Goal: Task Accomplishment & Management: Complete application form

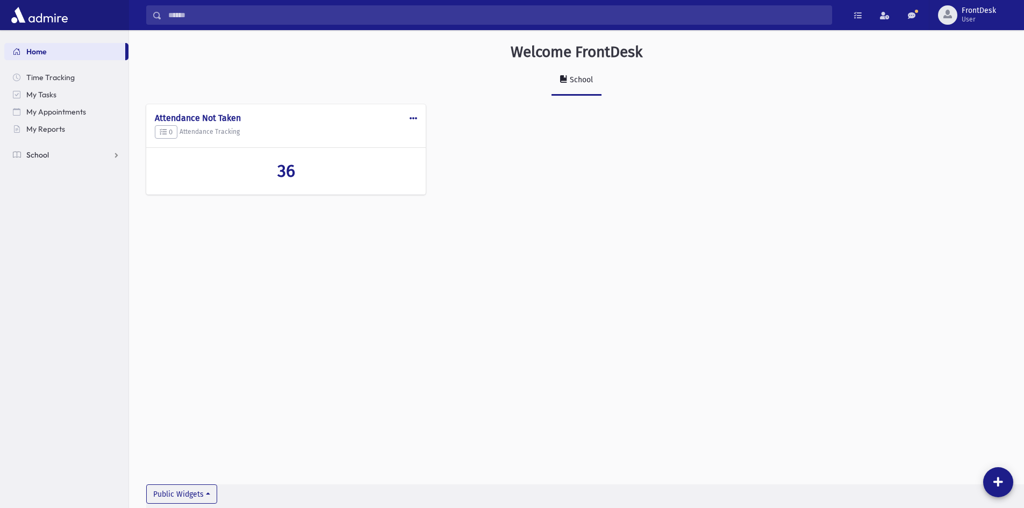
drag, startPoint x: 30, startPoint y: 156, endPoint x: 52, endPoint y: 188, distance: 39.1
click at [30, 156] on span "School" at bounding box center [37, 155] width 23 height 10
click at [55, 184] on span "Attendance" at bounding box center [52, 189] width 40 height 10
click at [62, 224] on link "List" at bounding box center [66, 223] width 124 height 17
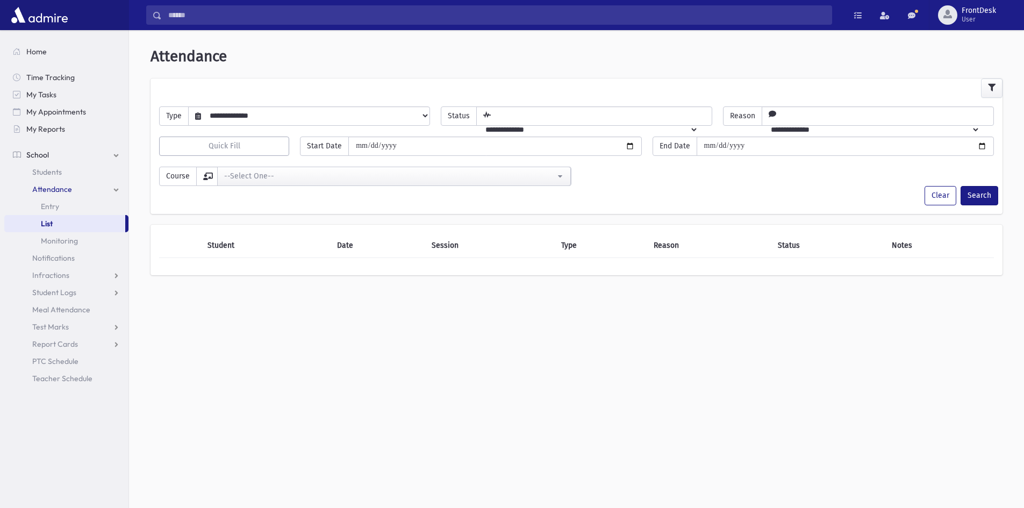
click at [59, 156] on link "School" at bounding box center [66, 154] width 124 height 17
click at [55, 160] on link "School" at bounding box center [66, 154] width 124 height 17
click at [59, 192] on span "Attendance" at bounding box center [52, 189] width 40 height 10
click at [64, 204] on link "Entry" at bounding box center [66, 206] width 124 height 17
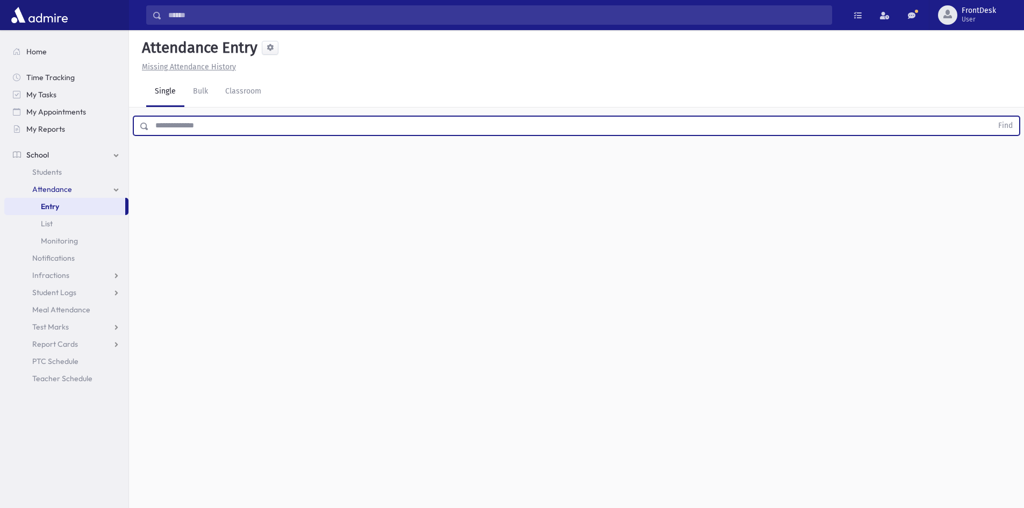
click at [215, 119] on input "text" at bounding box center [571, 125] width 844 height 19
type input "*"
type input "*******"
click at [992, 117] on button "Find" at bounding box center [1005, 126] width 27 height 18
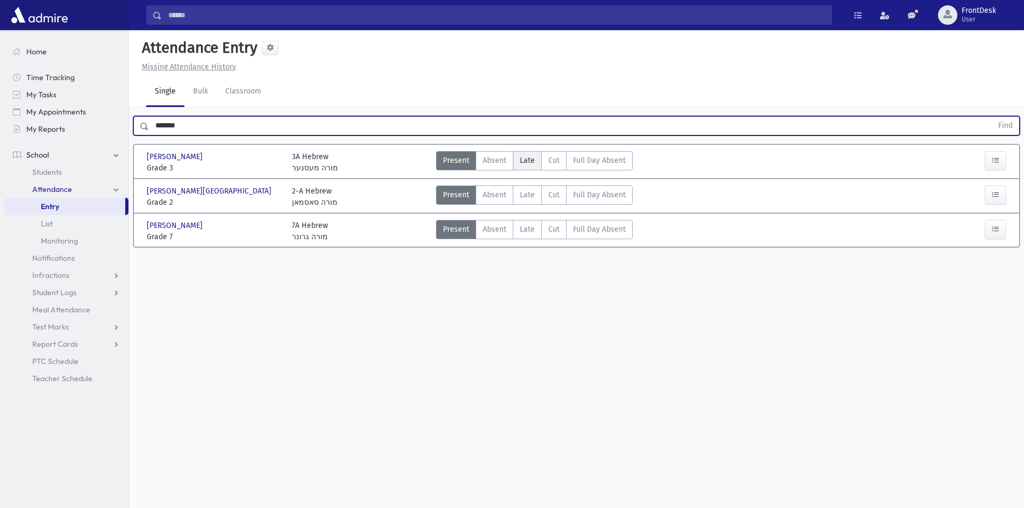
click at [533, 163] on span "Late" at bounding box center [527, 160] width 15 height 11
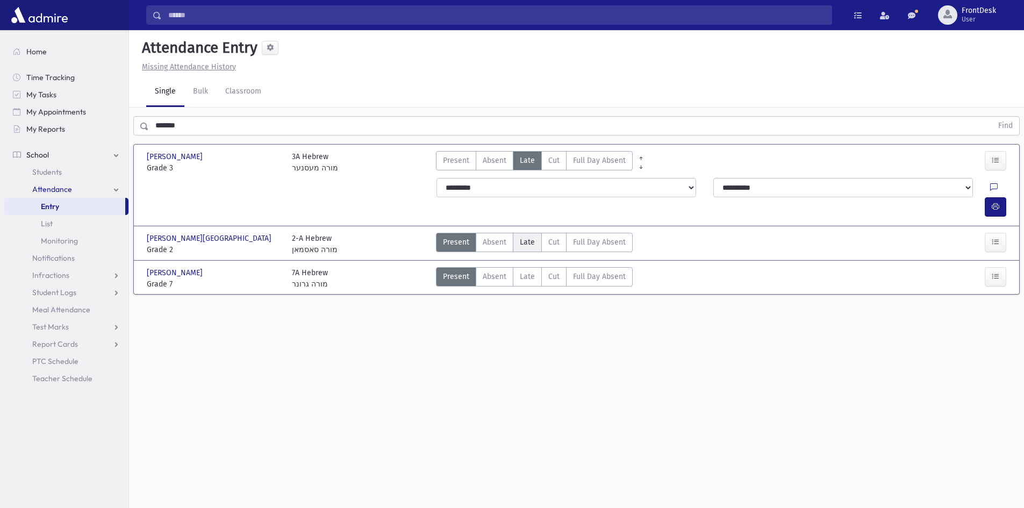
click at [524, 237] on span "Late" at bounding box center [527, 242] width 15 height 11
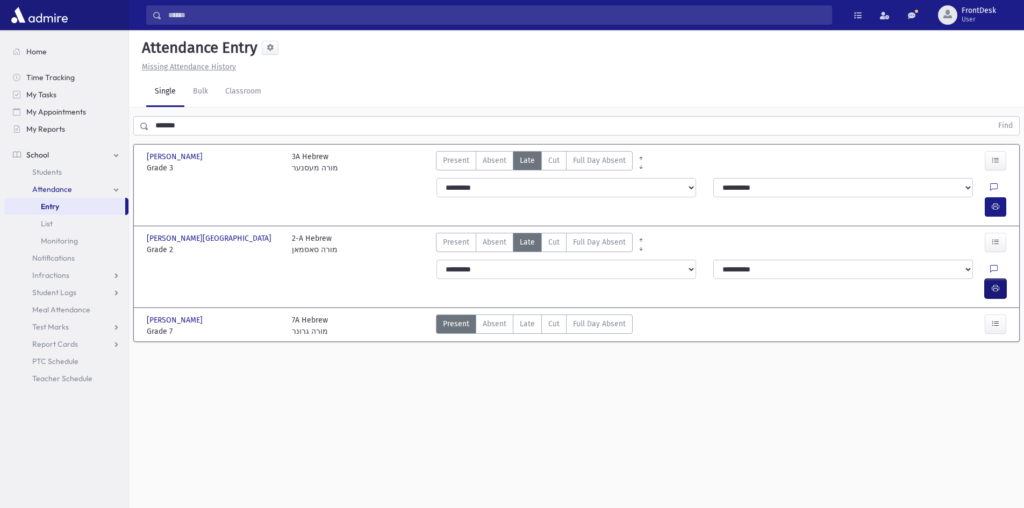
click at [998, 284] on icon "button" at bounding box center [996, 288] width 8 height 9
click at [1000, 197] on button "button" at bounding box center [996, 206] width 22 height 19
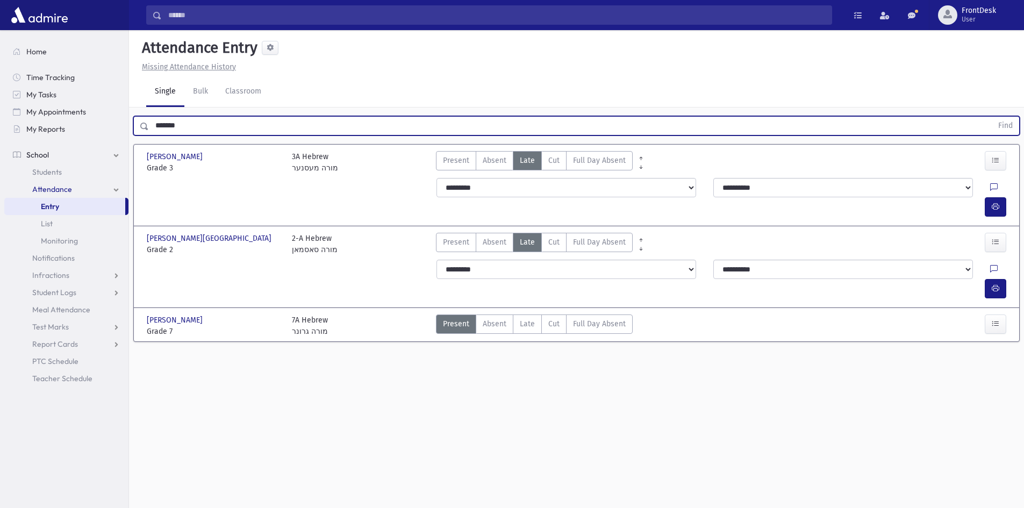
drag, startPoint x: 205, startPoint y: 134, endPoint x: 142, endPoint y: 130, distance: 63.1
click at [142, 130] on div "******* Find" at bounding box center [576, 125] width 887 height 19
type input "*****"
click at [992, 117] on button "Find" at bounding box center [1005, 126] width 27 height 18
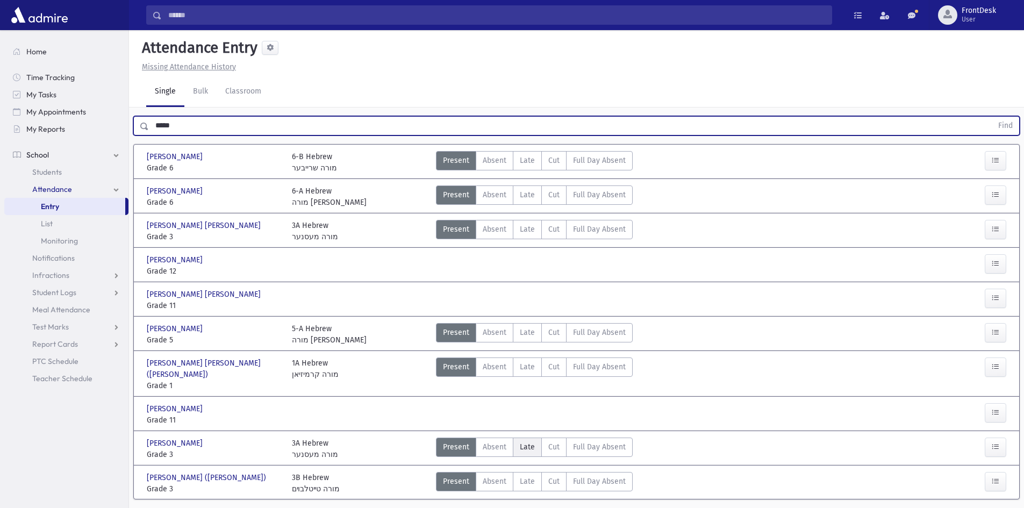
click at [523, 441] on span "Late" at bounding box center [527, 446] width 15 height 11
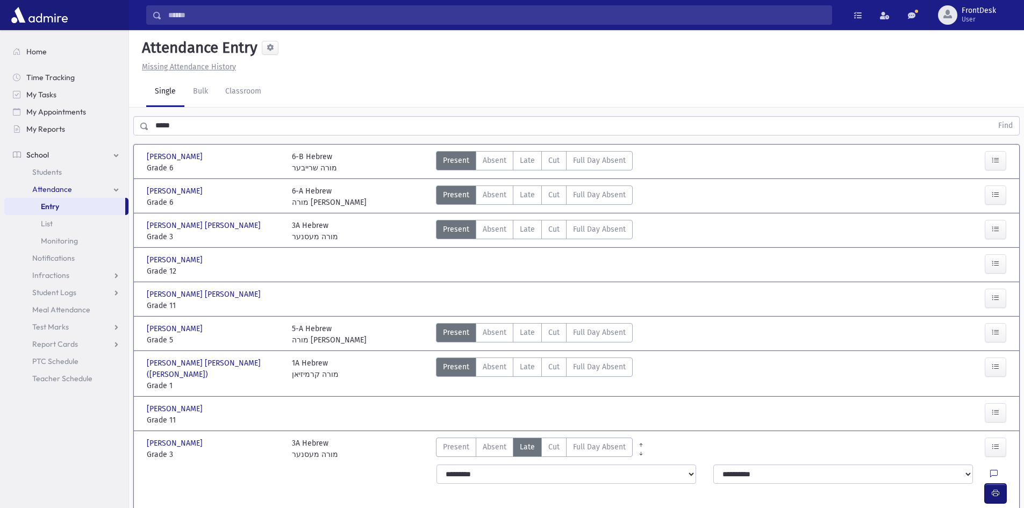
drag, startPoint x: 997, startPoint y: 466, endPoint x: 942, endPoint y: 448, distance: 57.6
click at [997, 489] on icon "button" at bounding box center [996, 493] width 8 height 9
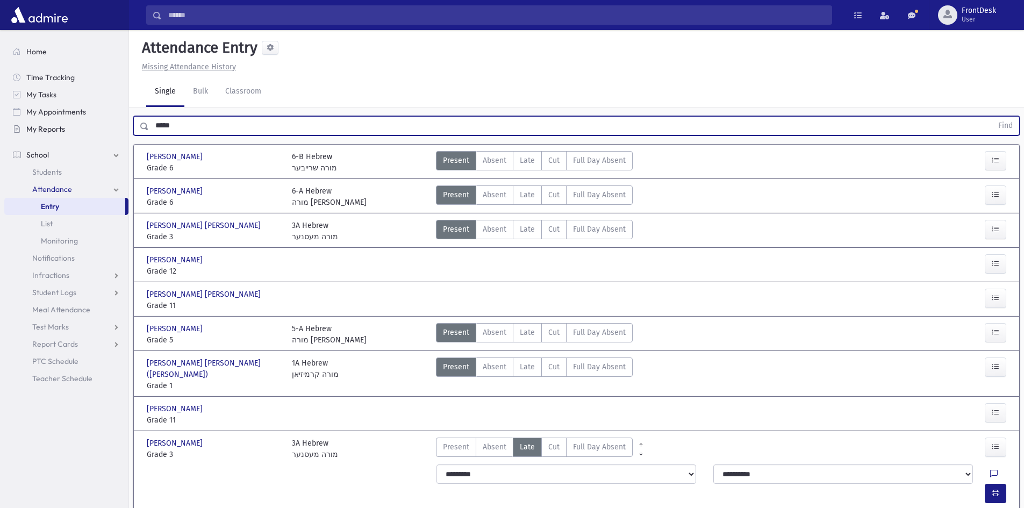
drag, startPoint x: 176, startPoint y: 125, endPoint x: 118, endPoint y: 124, distance: 58.1
click at [118, 124] on div "Search Results Students" at bounding box center [512, 293] width 1024 height 586
click at [992, 117] on button "Find" at bounding box center [1005, 126] width 27 height 18
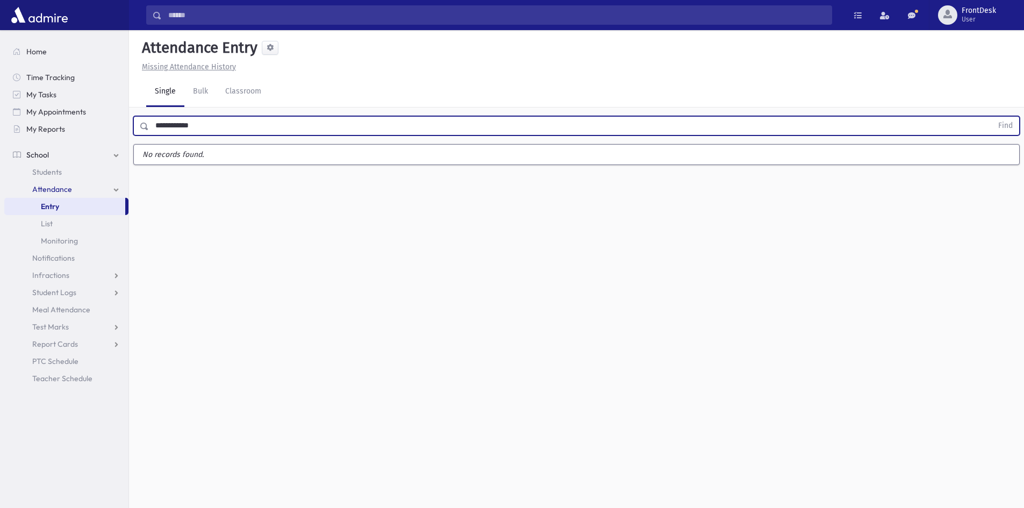
drag, startPoint x: 222, startPoint y: 133, endPoint x: 153, endPoint y: 120, distance: 70.0
click at [153, 120] on input "**********" at bounding box center [571, 125] width 844 height 19
type input "******"
click at [992, 117] on button "Find" at bounding box center [1005, 126] width 27 height 18
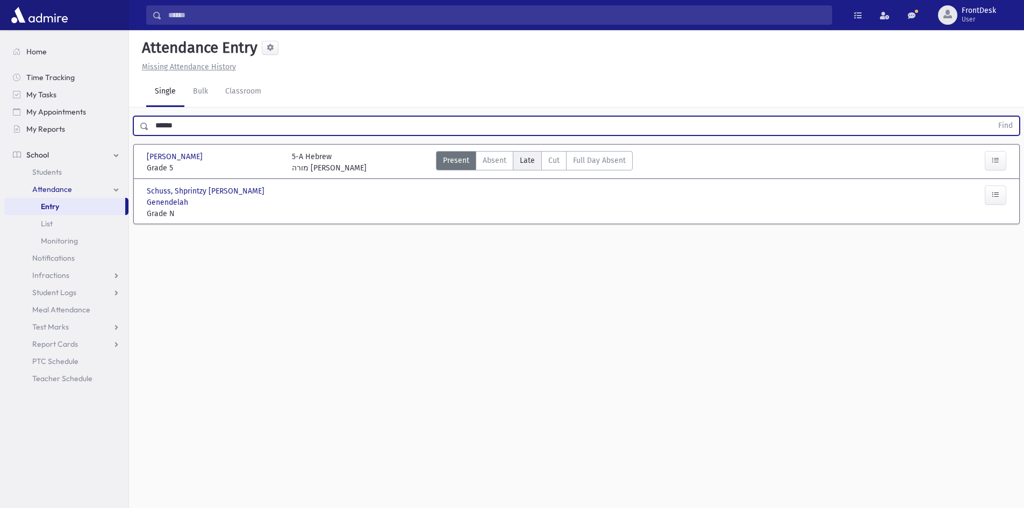
click at [526, 162] on span "Late" at bounding box center [527, 160] width 15 height 11
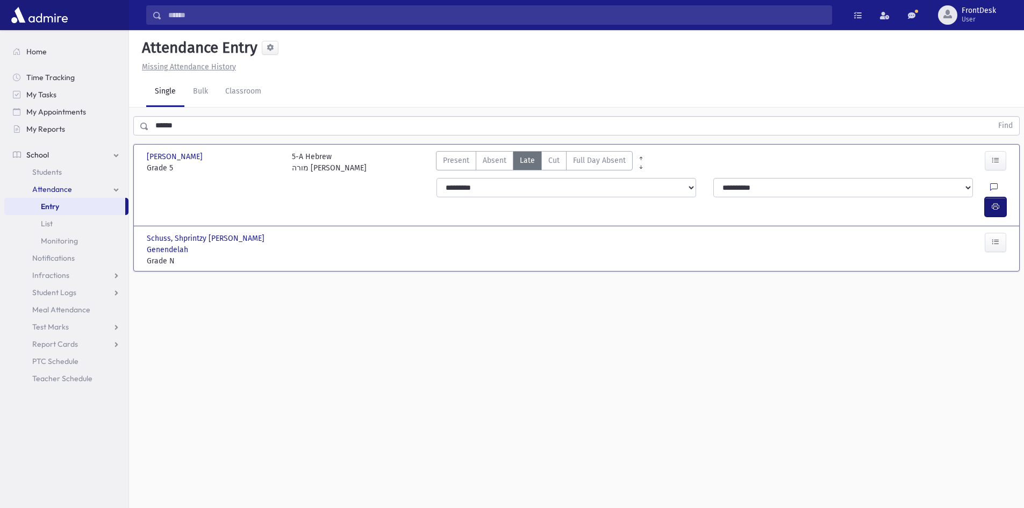
click at [1003, 197] on button "button" at bounding box center [996, 206] width 22 height 19
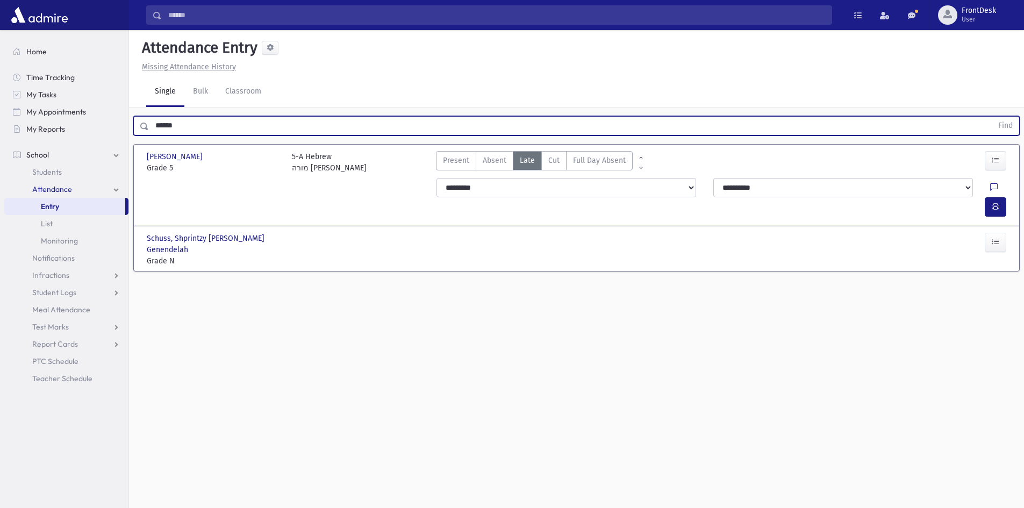
drag, startPoint x: 186, startPoint y: 127, endPoint x: 130, endPoint y: 123, distance: 56.6
click at [130, 123] on div "****** Find" at bounding box center [576, 124] width 895 height 32
type input "******"
click at [992, 117] on button "Find" at bounding box center [1005, 126] width 27 height 18
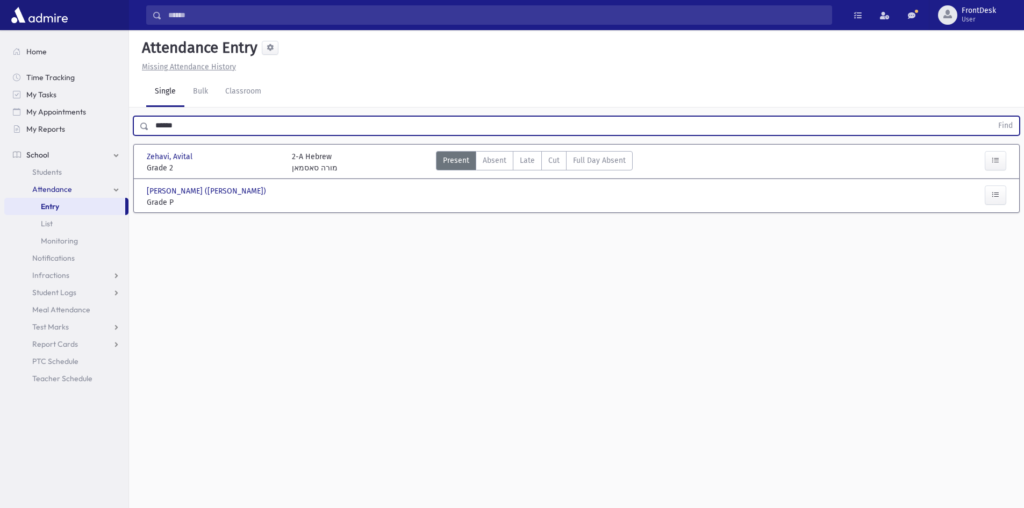
drag, startPoint x: 532, startPoint y: 163, endPoint x: 679, endPoint y: 193, distance: 150.3
click at [532, 163] on span "Late" at bounding box center [527, 160] width 15 height 11
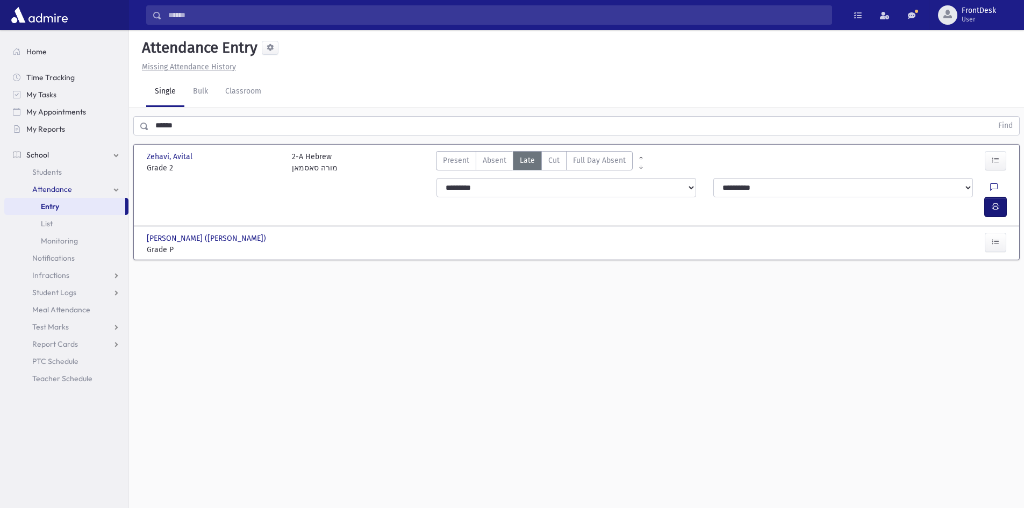
click at [999, 202] on icon "button" at bounding box center [996, 206] width 8 height 9
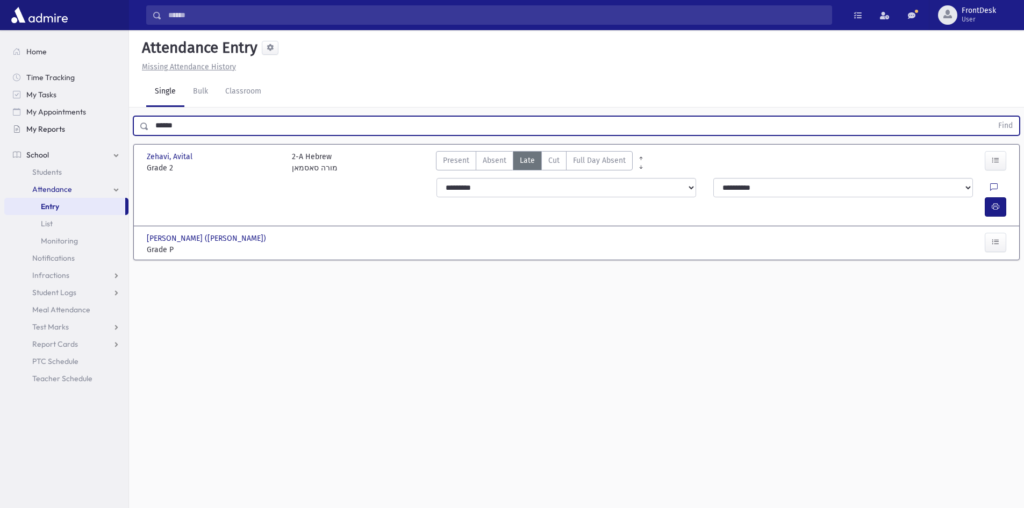
drag, startPoint x: 180, startPoint y: 125, endPoint x: 37, endPoint y: 136, distance: 144.0
click at [37, 136] on div "Search Results Students" at bounding box center [512, 266] width 1024 height 532
type input "******"
click at [992, 117] on button "Find" at bounding box center [1005, 126] width 27 height 18
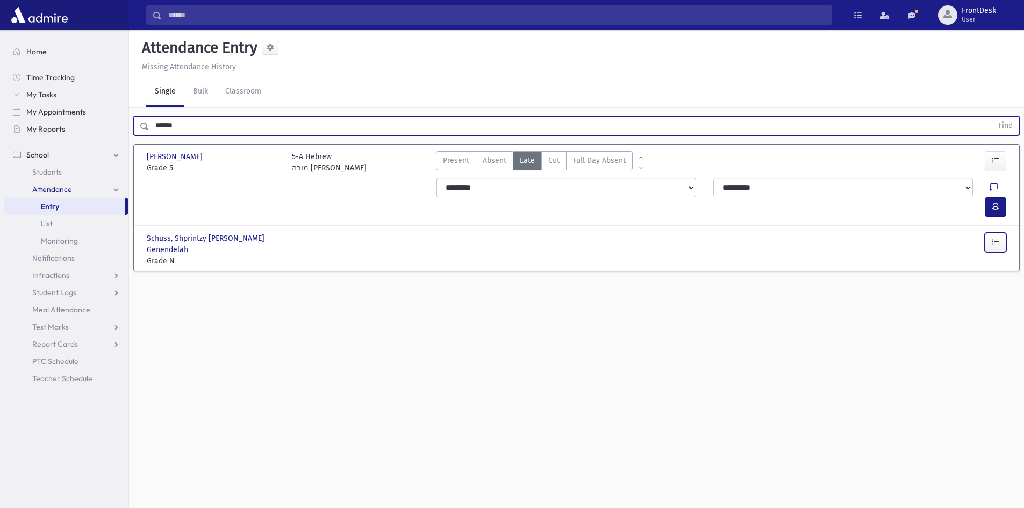
click at [1000, 233] on button "button" at bounding box center [996, 242] width 22 height 19
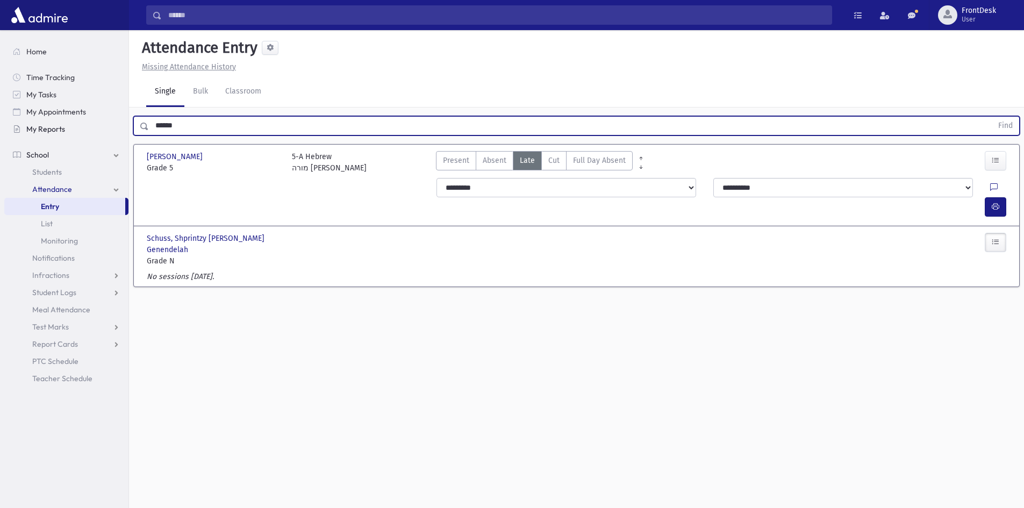
drag, startPoint x: 128, startPoint y: 128, endPoint x: 122, endPoint y: 128, distance: 6.5
click at [122, 128] on div "Search Results Students" at bounding box center [512, 266] width 1024 height 532
type input "*********"
click at [992, 117] on button "Find" at bounding box center [1005, 126] width 27 height 18
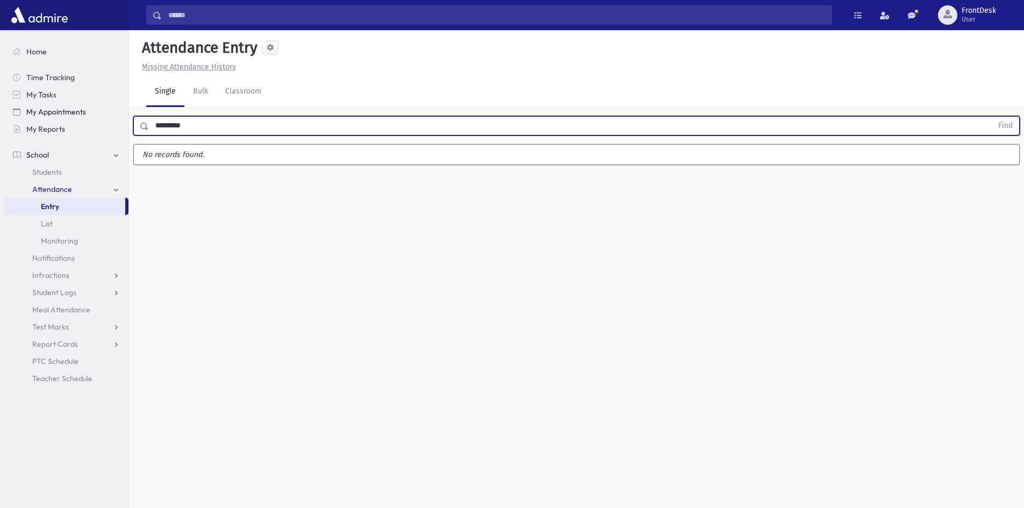
drag, startPoint x: 206, startPoint y: 124, endPoint x: 122, endPoint y: 118, distance: 85.2
click at [123, 118] on div "Search Results Students" at bounding box center [512, 266] width 1024 height 532
type input "****"
click at [992, 117] on button "Find" at bounding box center [1005, 126] width 27 height 18
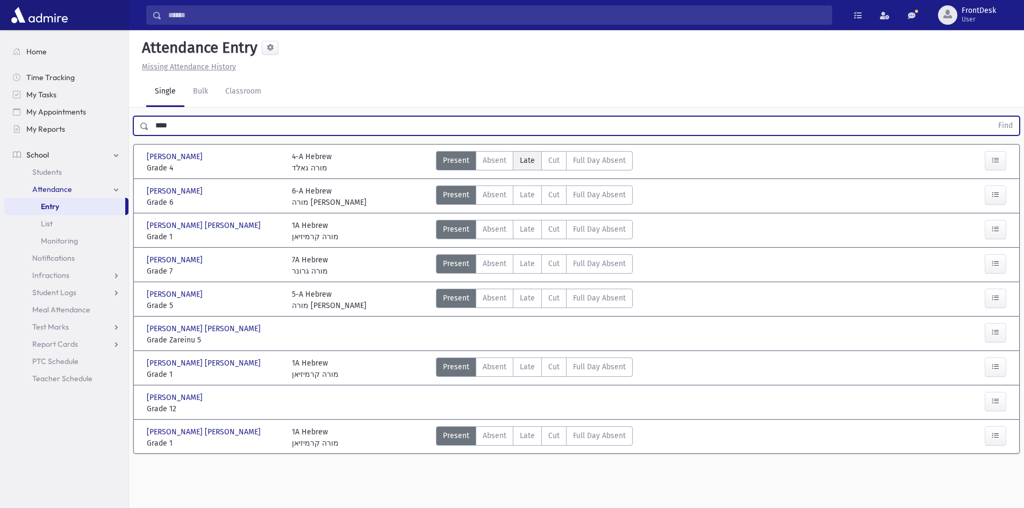
click at [531, 167] on label "Late L" at bounding box center [527, 160] width 29 height 19
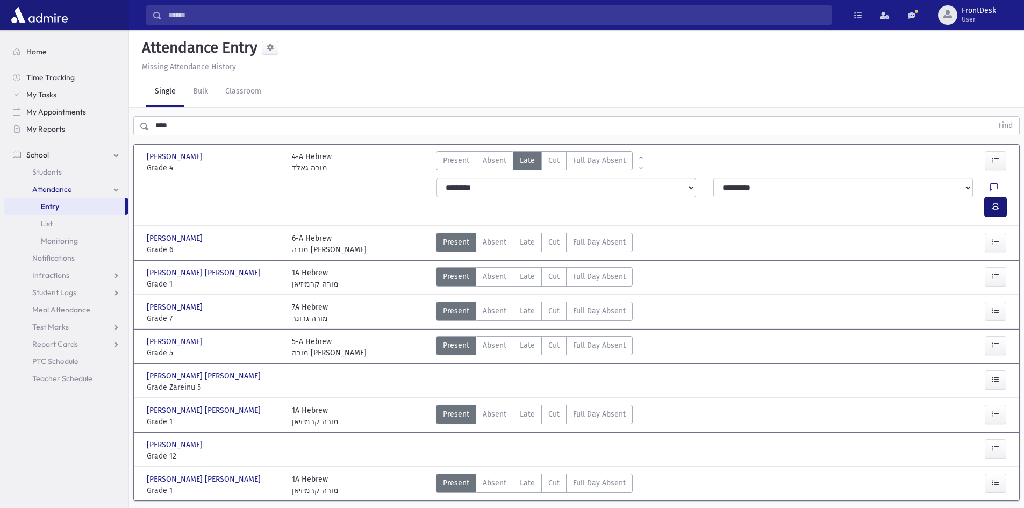
click at [1000, 197] on button "button" at bounding box center [996, 206] width 22 height 19
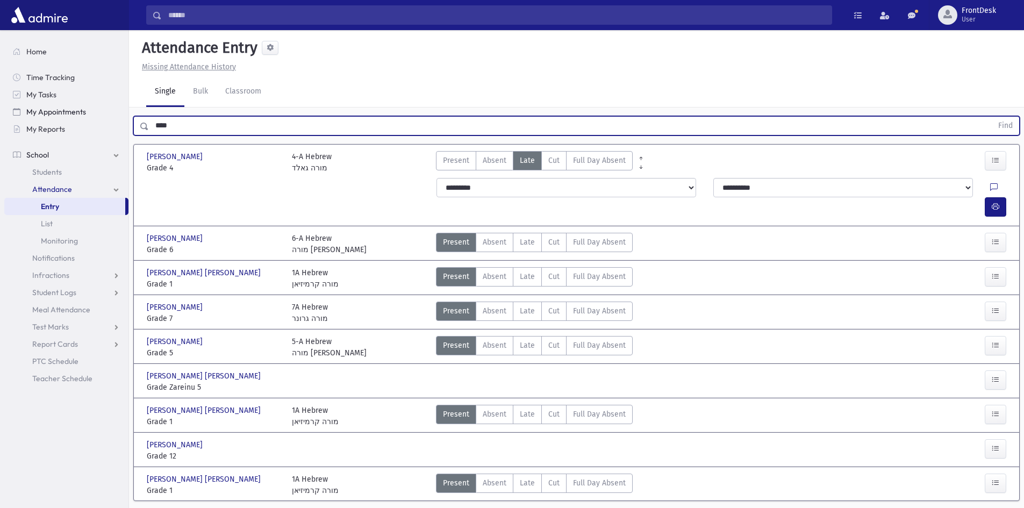
drag, startPoint x: 211, startPoint y: 121, endPoint x: 49, endPoint y: 106, distance: 162.5
click at [49, 106] on div "Search Results Students" at bounding box center [512, 270] width 1024 height 540
type input "******"
click at [992, 117] on button "Find" at bounding box center [1005, 126] width 27 height 18
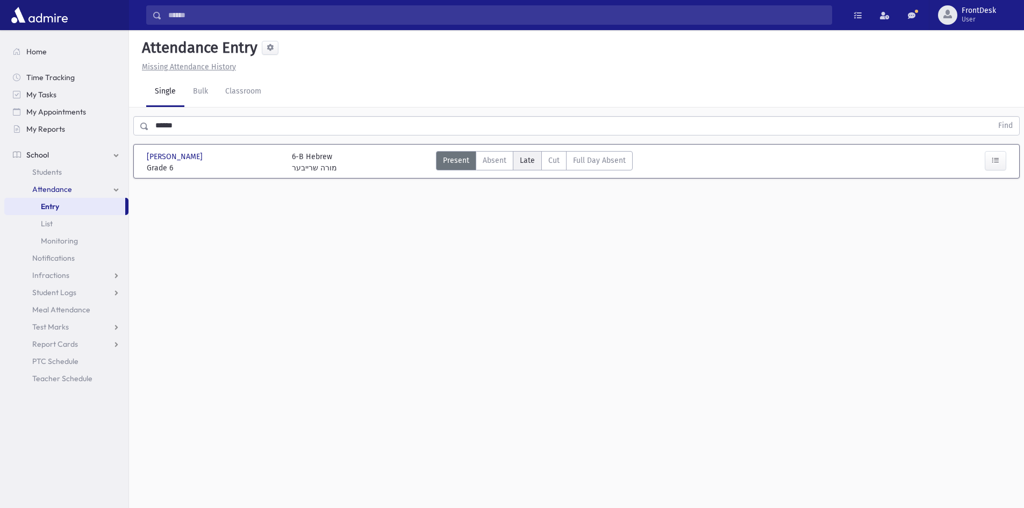
click at [525, 159] on span "Late" at bounding box center [527, 160] width 15 height 11
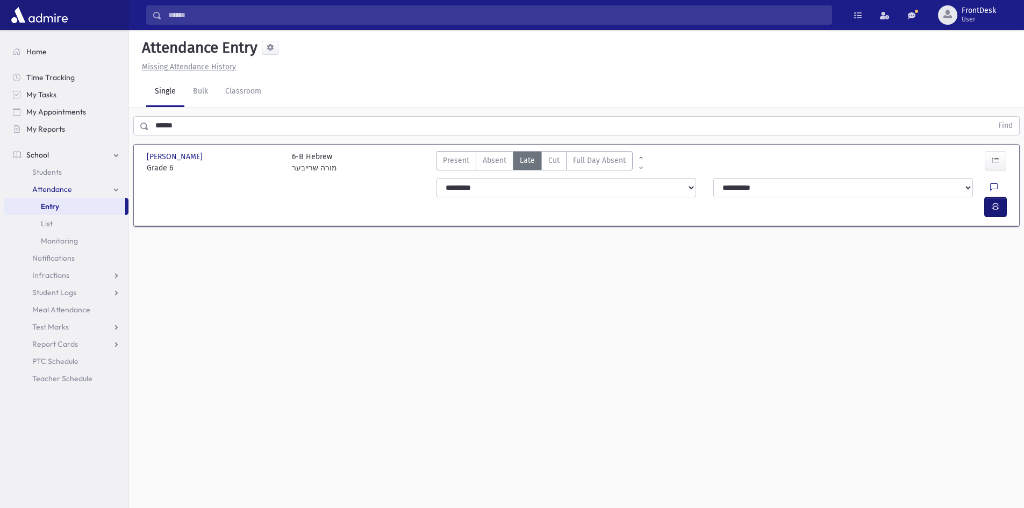
click at [996, 202] on icon "button" at bounding box center [996, 206] width 8 height 9
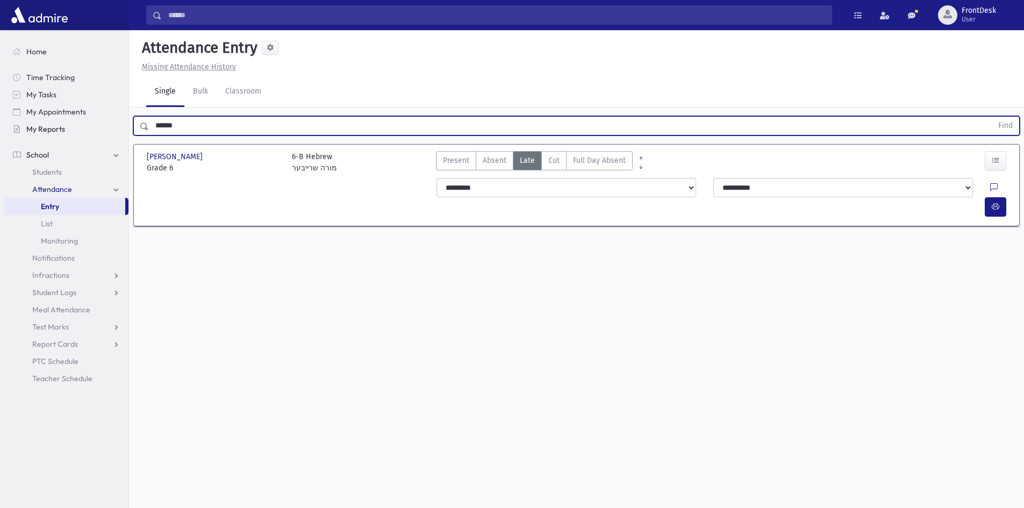
drag, startPoint x: 185, startPoint y: 125, endPoint x: 124, endPoint y: 125, distance: 60.8
click at [124, 125] on div "Search Results Students" at bounding box center [512, 266] width 1024 height 532
click at [992, 117] on button "Find" at bounding box center [1005, 126] width 27 height 18
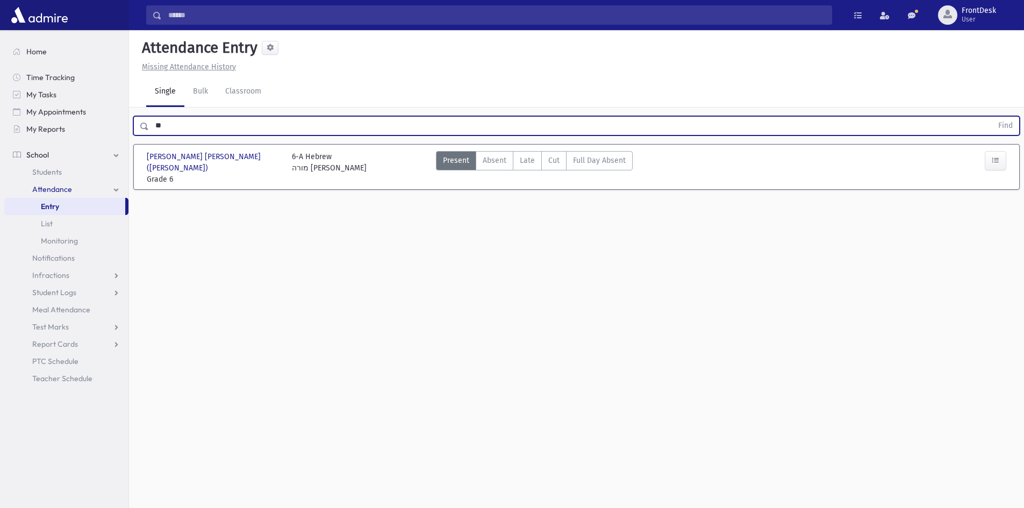
type input "*"
type input "*****"
click at [992, 117] on button "Find" at bounding box center [1005, 126] width 27 height 18
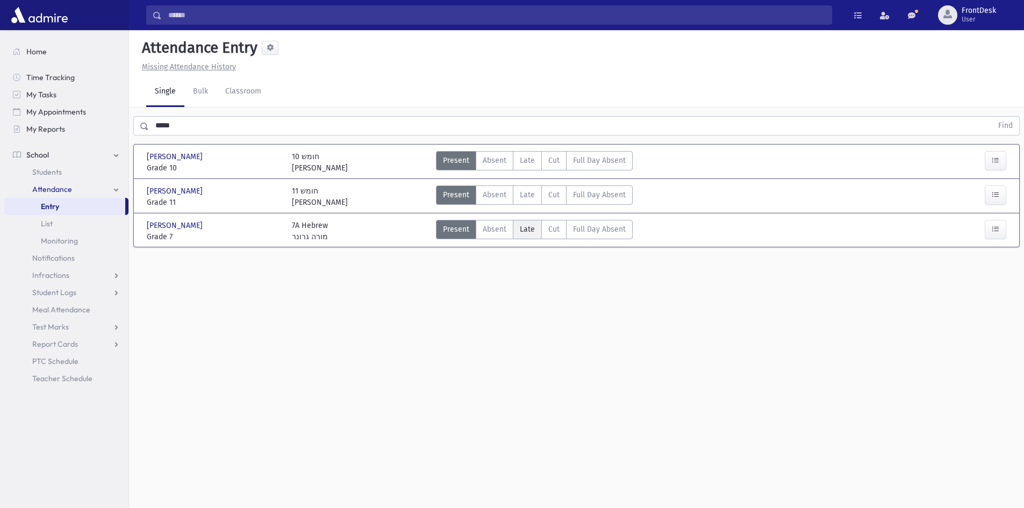
click at [530, 232] on span "Late" at bounding box center [527, 229] width 15 height 11
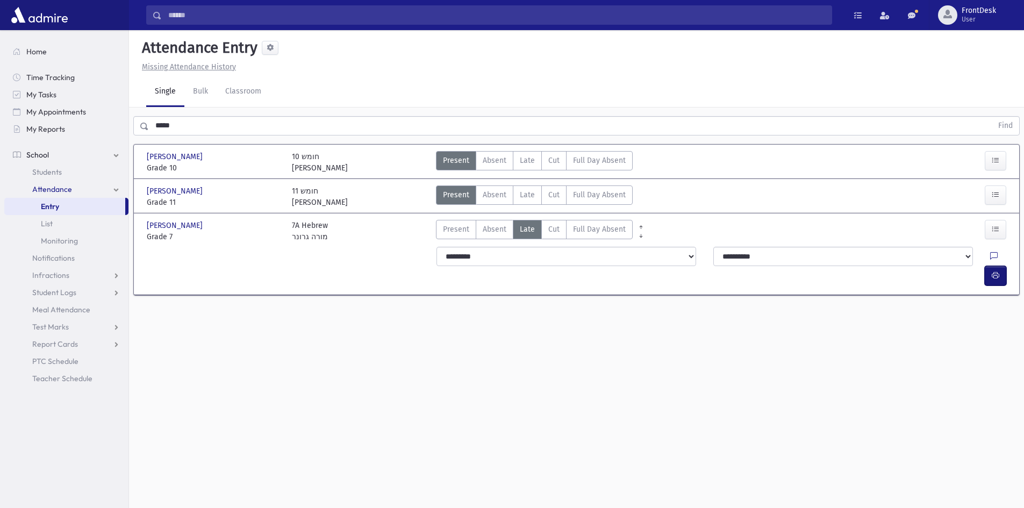
click at [991, 266] on button "button" at bounding box center [996, 275] width 22 height 19
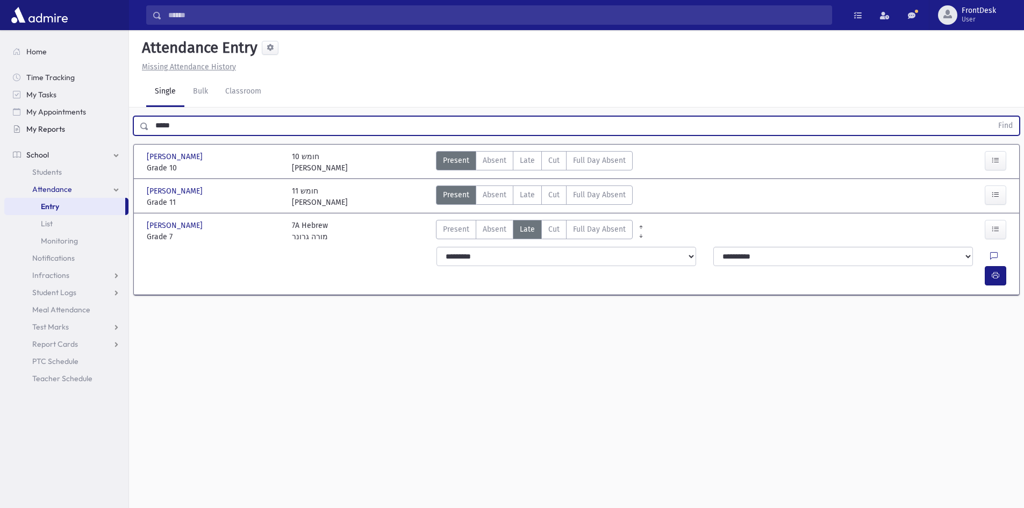
drag, startPoint x: 187, startPoint y: 128, endPoint x: 112, endPoint y: 131, distance: 74.8
click at [112, 131] on div "Search Results Students" at bounding box center [512, 266] width 1024 height 532
drag, startPoint x: 69, startPoint y: 175, endPoint x: 82, endPoint y: 163, distance: 16.7
click at [69, 175] on link "Students" at bounding box center [66, 171] width 124 height 17
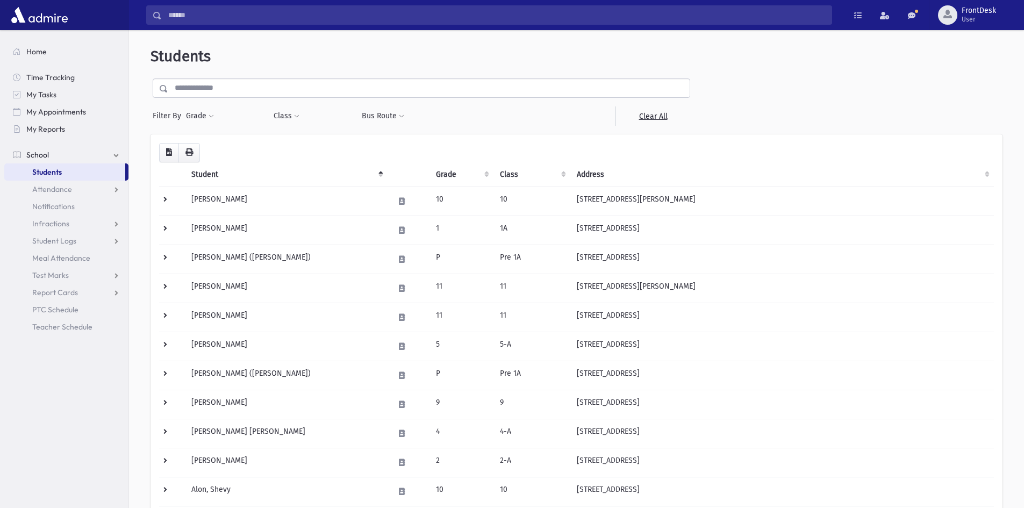
drag, startPoint x: 202, startPoint y: 93, endPoint x: 202, endPoint y: 87, distance: 5.9
click at [202, 93] on input "text" at bounding box center [429, 87] width 522 height 19
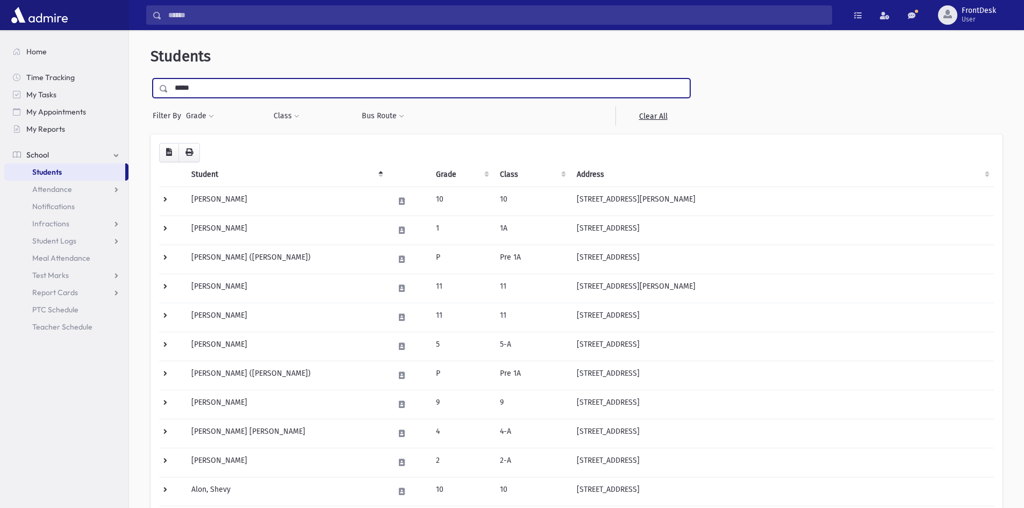
type input "*****"
click at [151, 78] on input "submit" at bounding box center [166, 85] width 30 height 15
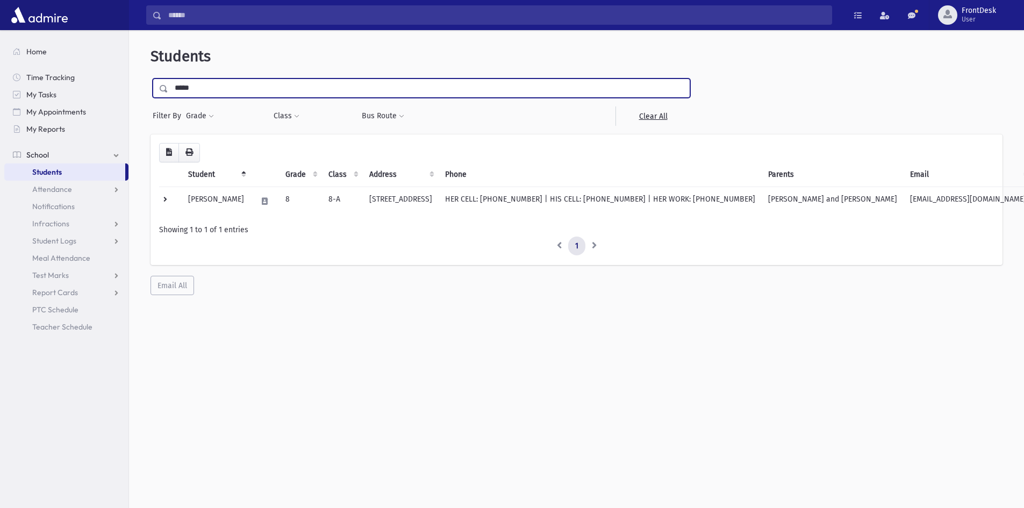
drag, startPoint x: 218, startPoint y: 95, endPoint x: 144, endPoint y: 83, distance: 75.1
click at [149, 86] on div "Students ***** Filter By Grade * * * * * * * * * ***** ********* ********* * * …" at bounding box center [576, 171] width 887 height 274
type input "*****"
click at [151, 78] on input "submit" at bounding box center [166, 85] width 30 height 15
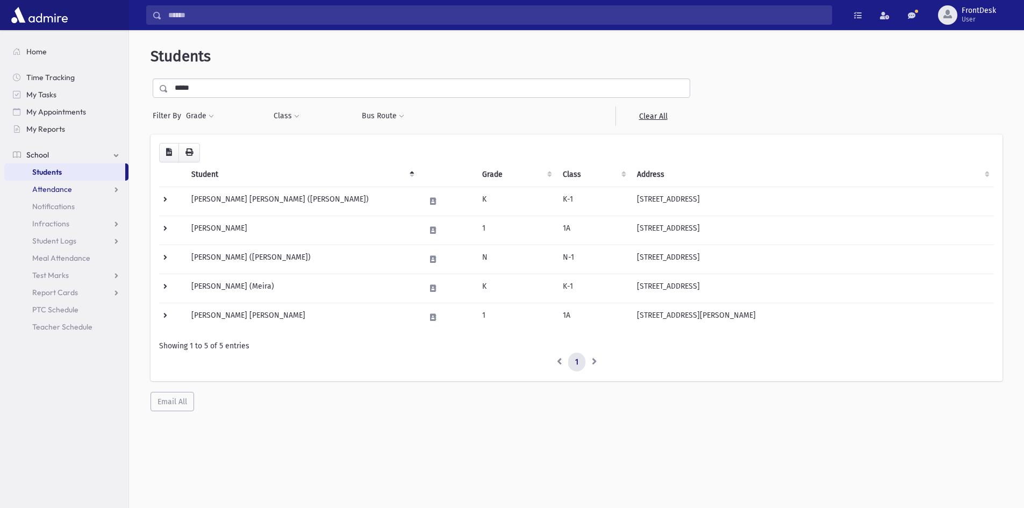
click at [92, 187] on link "Attendance" at bounding box center [66, 189] width 124 height 17
click at [73, 224] on link "List" at bounding box center [66, 223] width 124 height 17
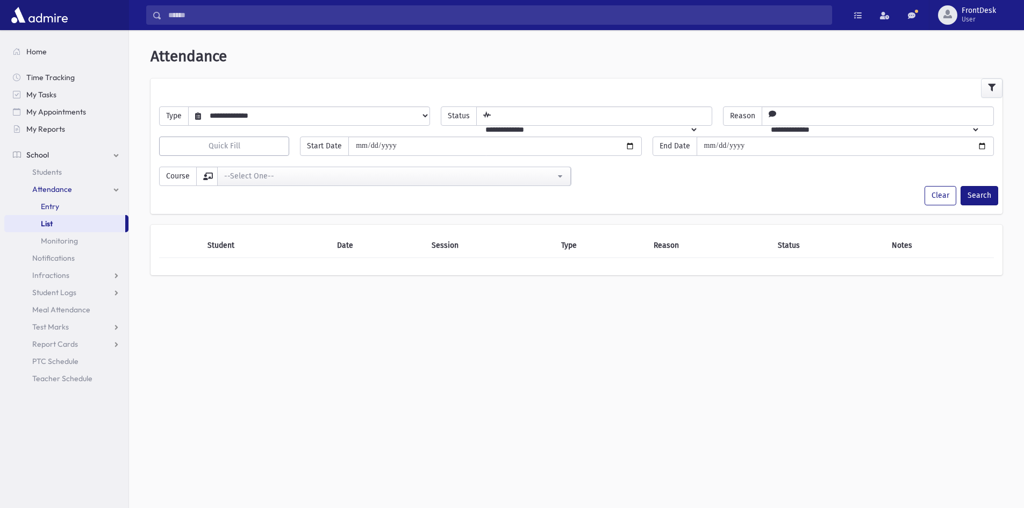
click at [75, 207] on link "Entry" at bounding box center [66, 206] width 124 height 17
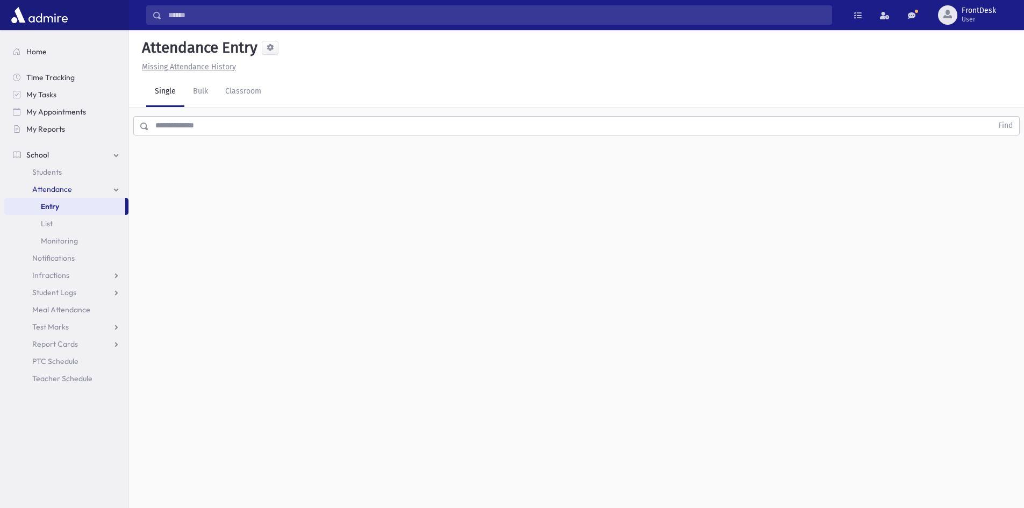
click at [215, 113] on div "Find" at bounding box center [576, 124] width 895 height 32
click at [216, 125] on input "text" at bounding box center [571, 125] width 844 height 19
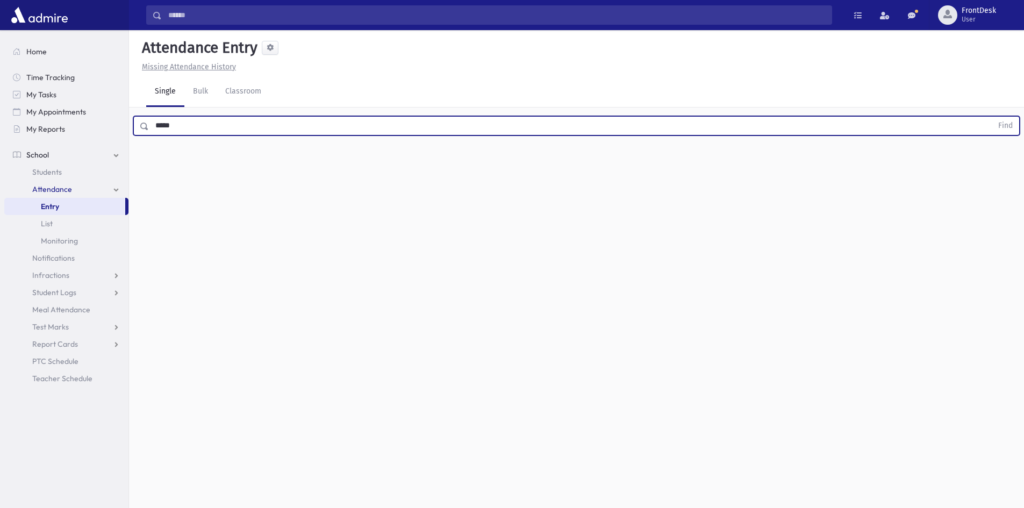
type input "*****"
click at [992, 117] on button "Find" at bounding box center [1005, 126] width 27 height 18
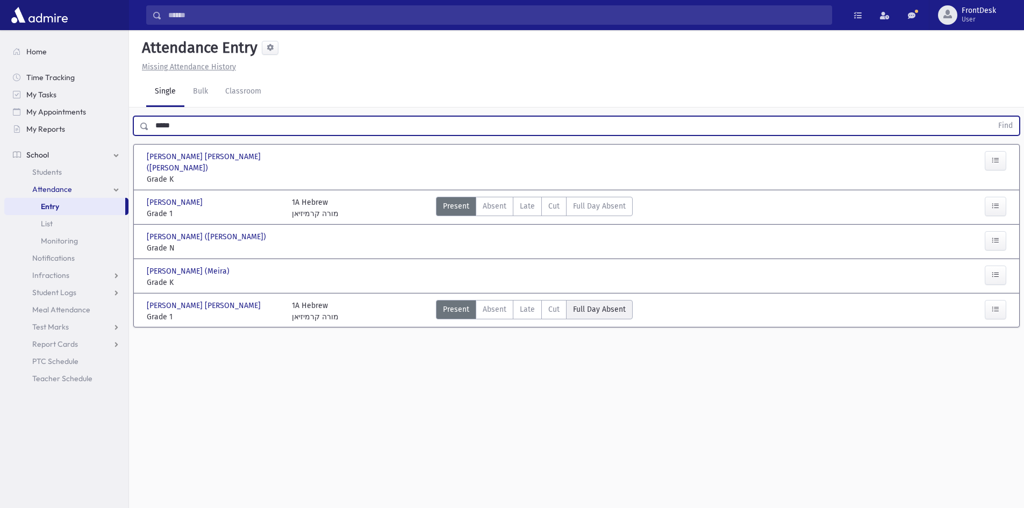
click at [595, 304] on span "Full Day Absent" at bounding box center [599, 309] width 53 height 11
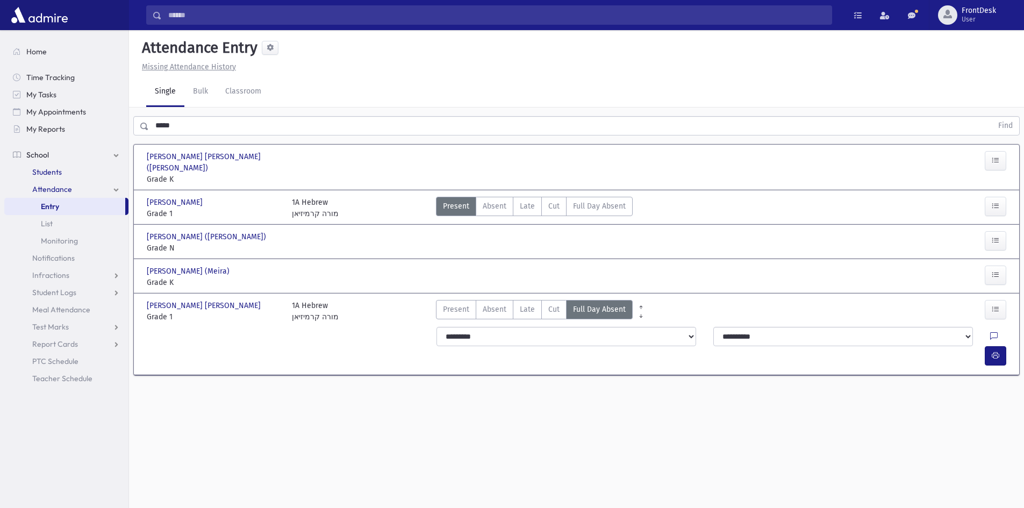
click at [95, 167] on link "Students" at bounding box center [66, 171] width 124 height 17
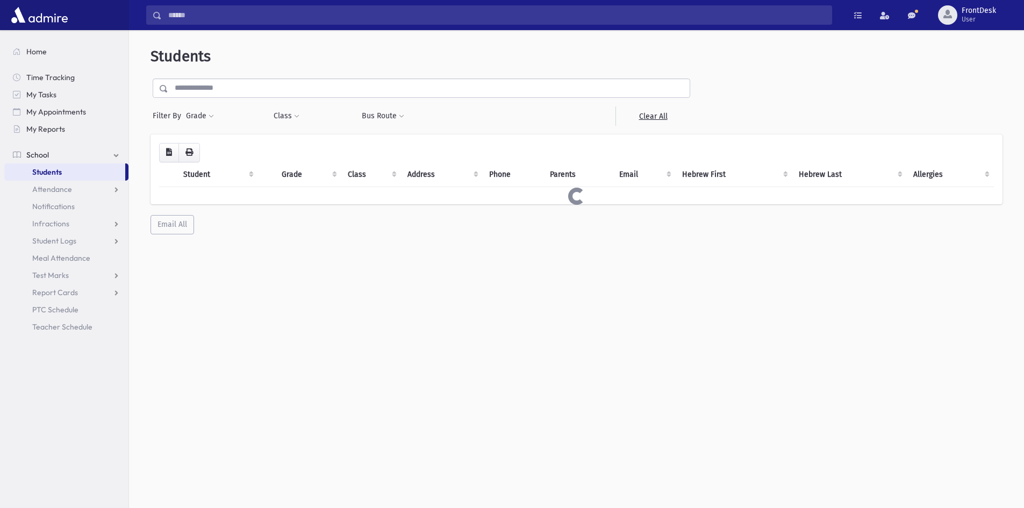
select select
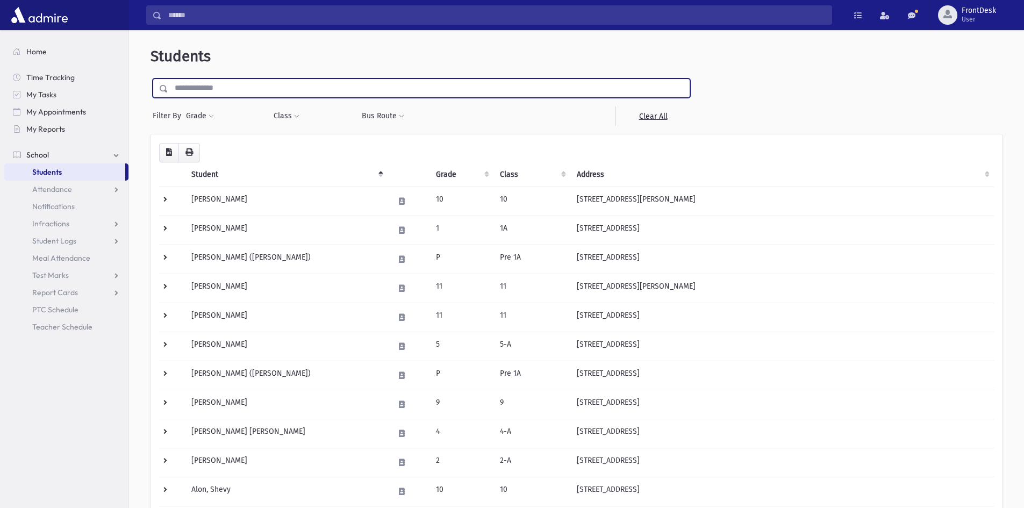
click at [250, 85] on input "text" at bounding box center [429, 87] width 522 height 19
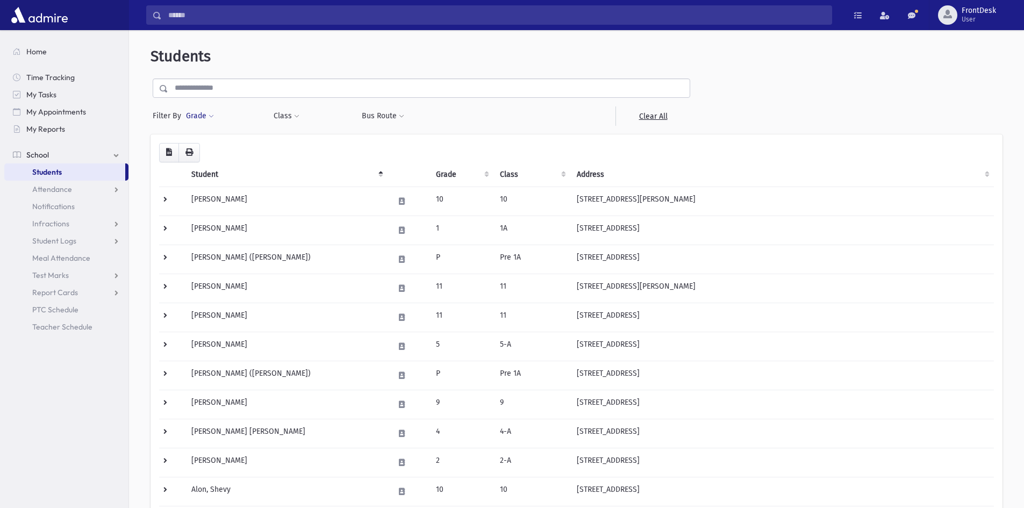
click at [198, 117] on button "Grade" at bounding box center [199, 115] width 29 height 19
click at [293, 112] on button "Class" at bounding box center [286, 115] width 27 height 19
click at [339, 138] on ul at bounding box center [329, 144] width 103 height 16
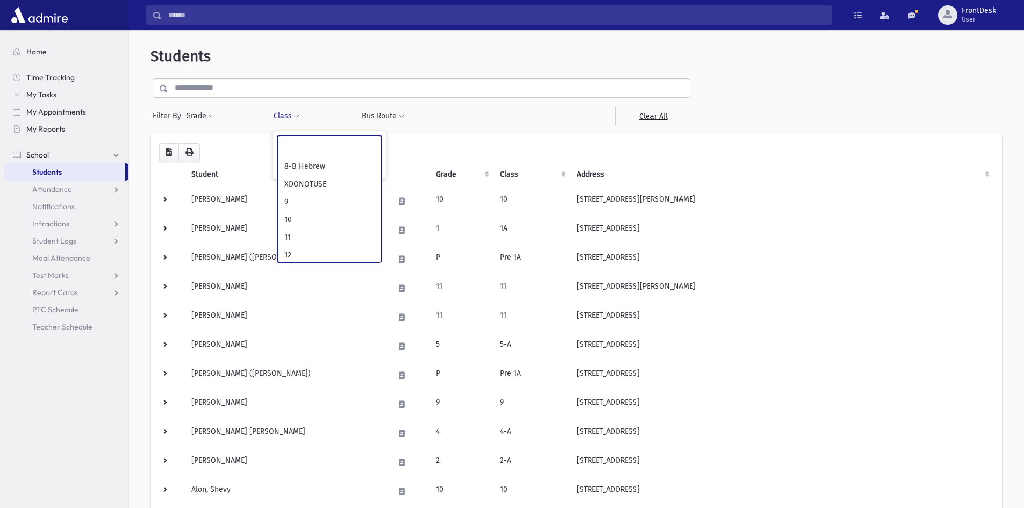
scroll to position [546, 0]
click at [48, 62] on ul "Home Time Tracking My Tasks My Appointments My Reports School School Students A…" at bounding box center [66, 189] width 124 height 292
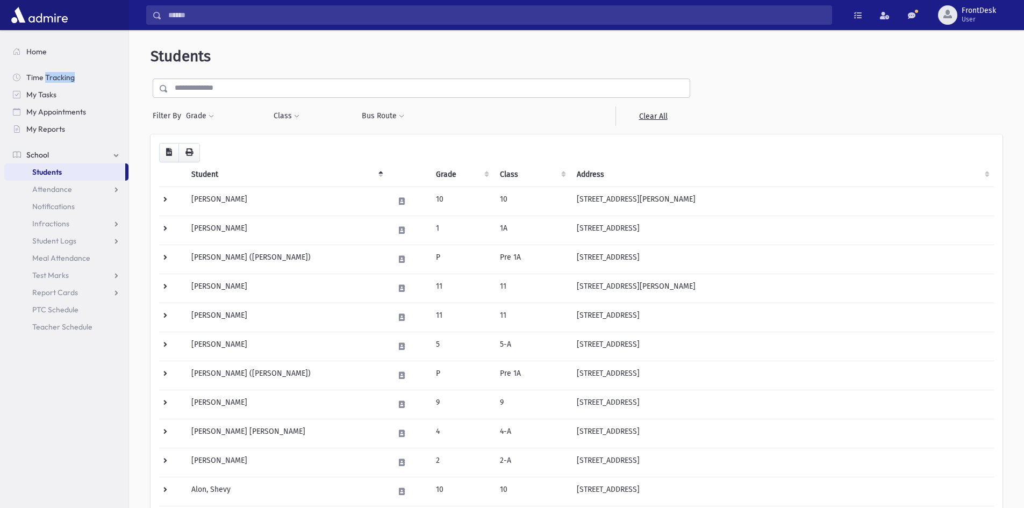
click at [48, 62] on ul "Home Time Tracking My Tasks My Appointments My Reports School School Students A…" at bounding box center [66, 189] width 124 height 292
click at [48, 59] on link "Home" at bounding box center [66, 51] width 124 height 17
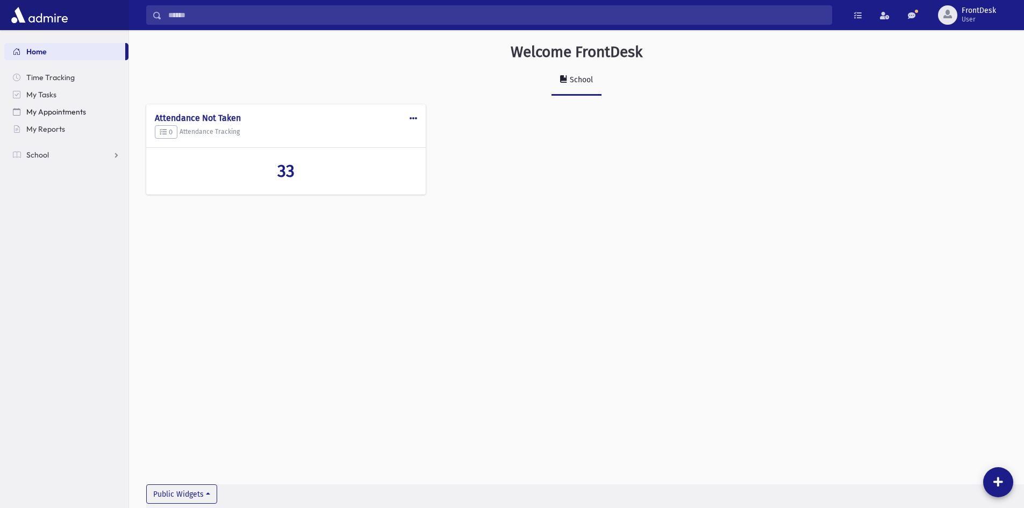
click at [99, 117] on link "My Appointments" at bounding box center [66, 111] width 124 height 17
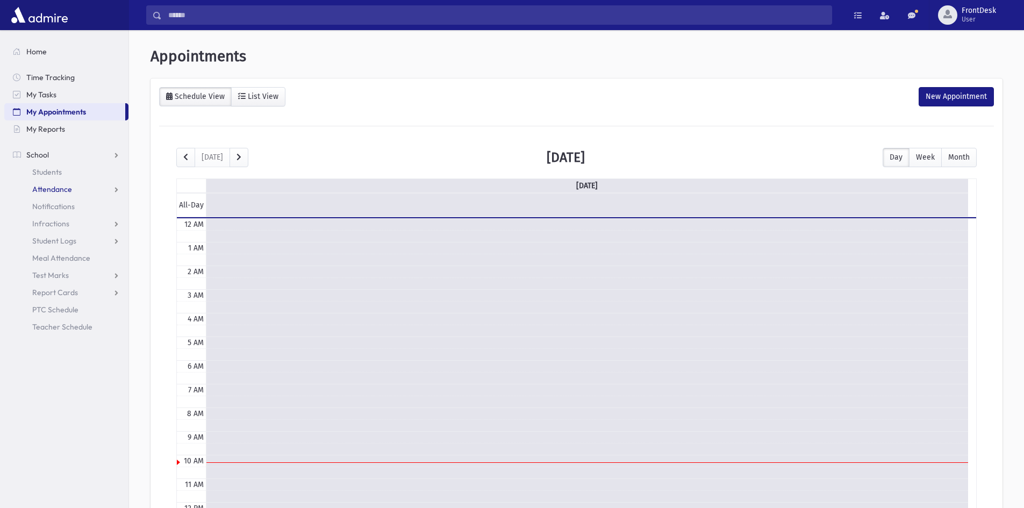
scroll to position [142, 0]
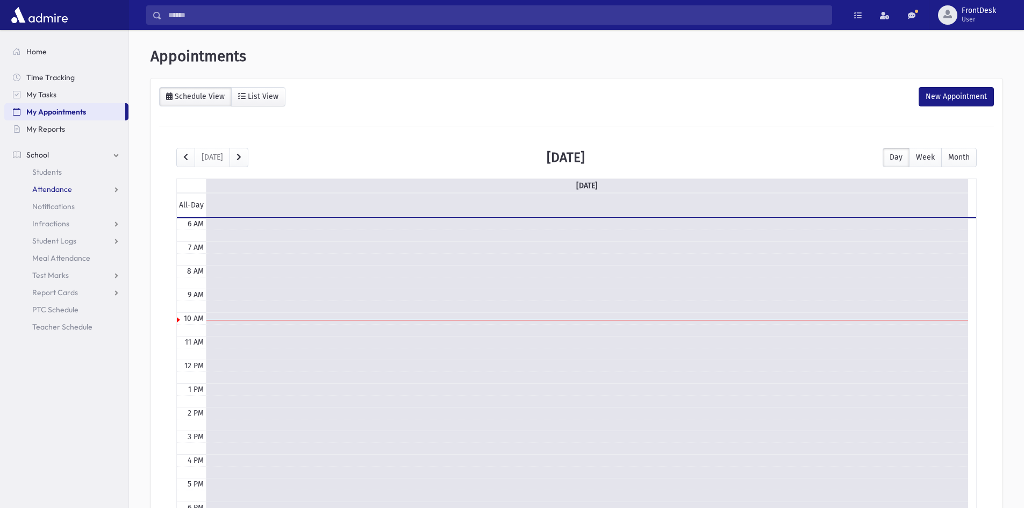
click at [84, 193] on link "Attendance" at bounding box center [66, 189] width 124 height 17
click at [76, 215] on link "Entry" at bounding box center [66, 206] width 124 height 17
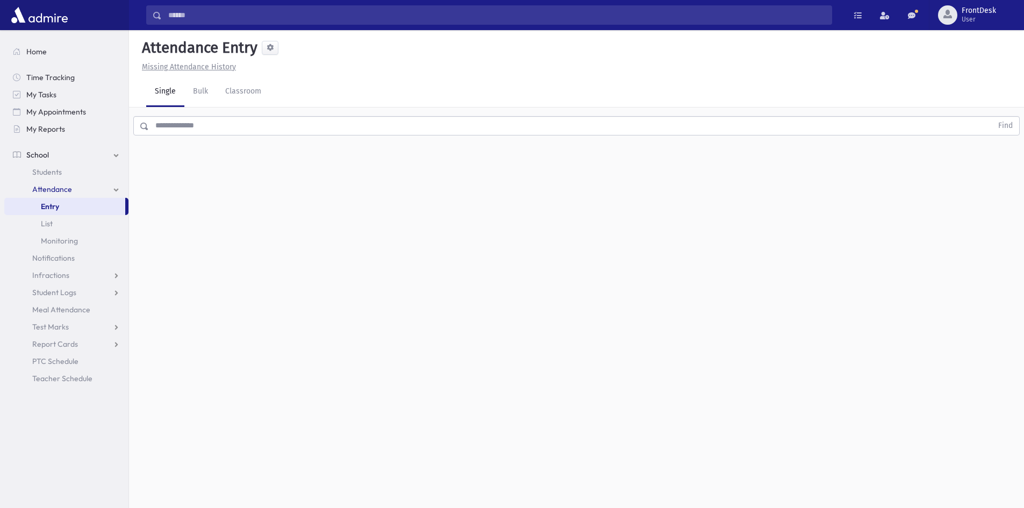
click at [206, 136] on div "Find" at bounding box center [576, 124] width 895 height 32
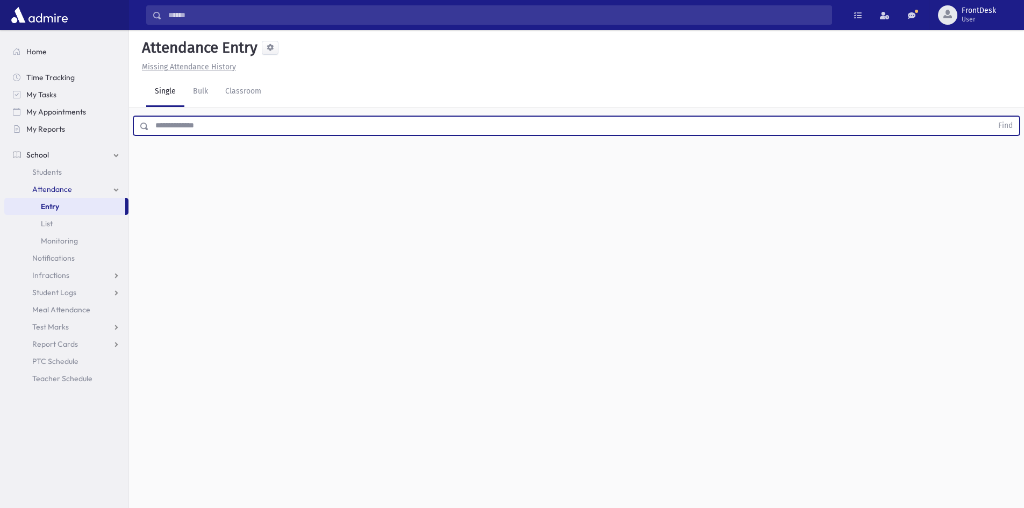
click at [210, 131] on input "text" at bounding box center [571, 125] width 844 height 19
type input "******"
click at [992, 117] on button "Find" at bounding box center [1005, 126] width 27 height 18
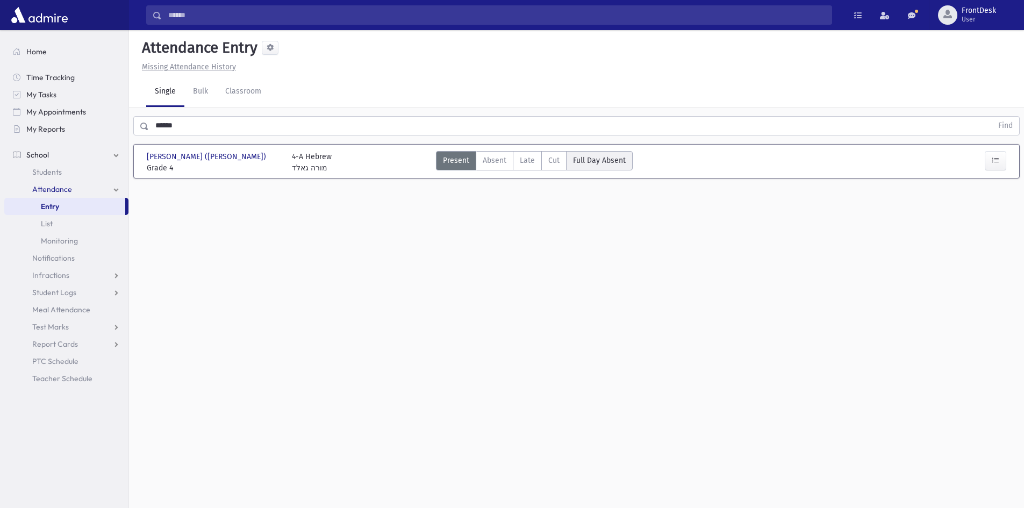
click at [583, 156] on span "Full Day Absent" at bounding box center [599, 160] width 53 height 11
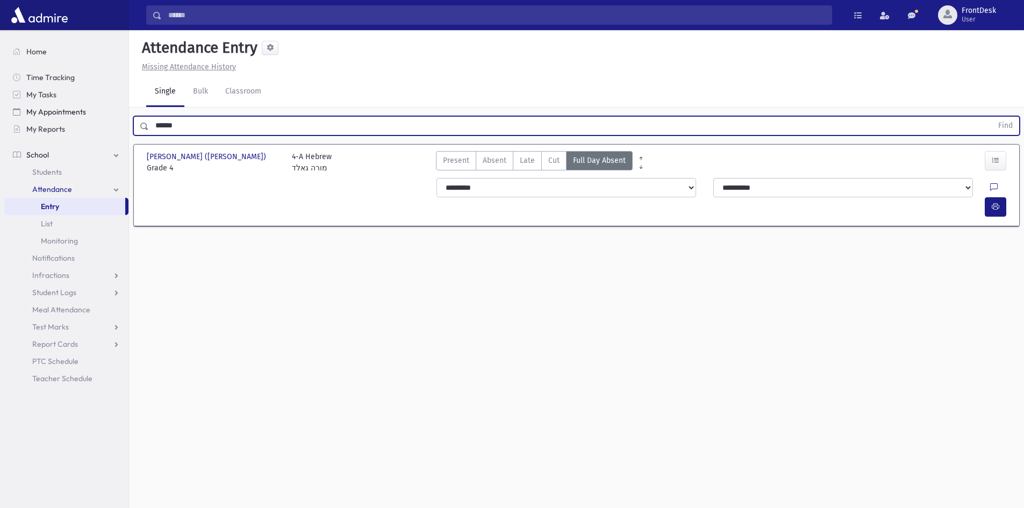
drag, startPoint x: 228, startPoint y: 126, endPoint x: 71, endPoint y: 109, distance: 158.4
click at [71, 109] on div "Search Results Students" at bounding box center [512, 266] width 1024 height 532
click at [992, 117] on button "Find" at bounding box center [1005, 126] width 27 height 18
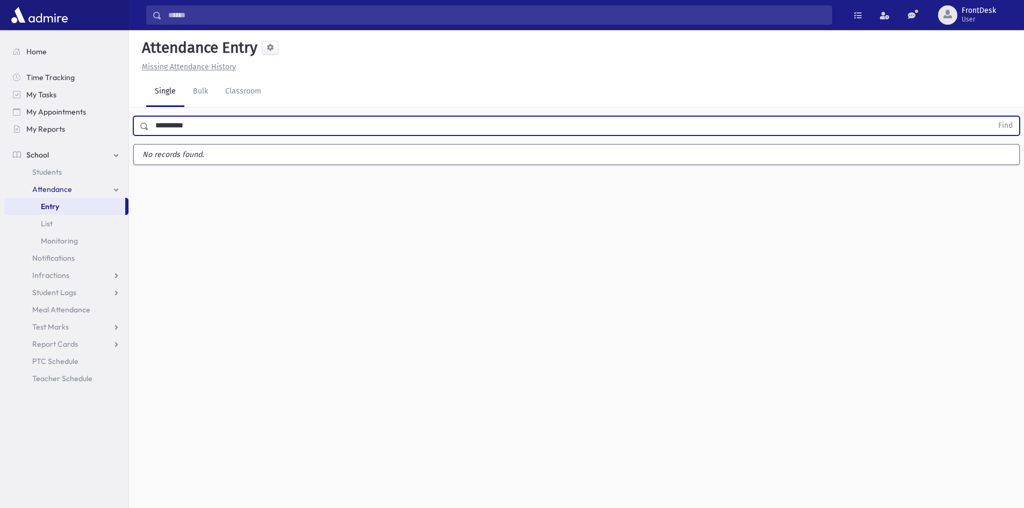
type input "**********"
click at [992, 117] on button "Find" at bounding box center [1005, 126] width 27 height 18
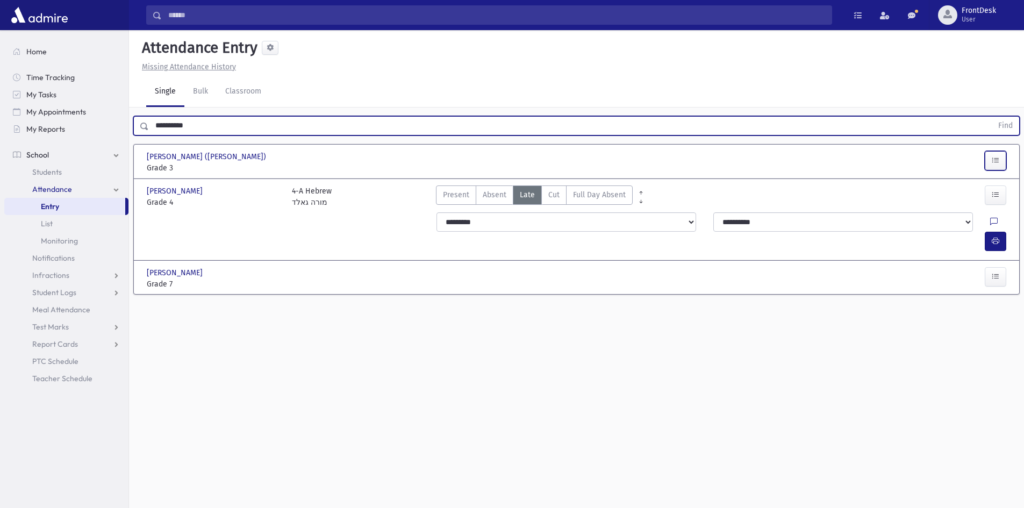
click at [995, 153] on button "button" at bounding box center [996, 160] width 22 height 19
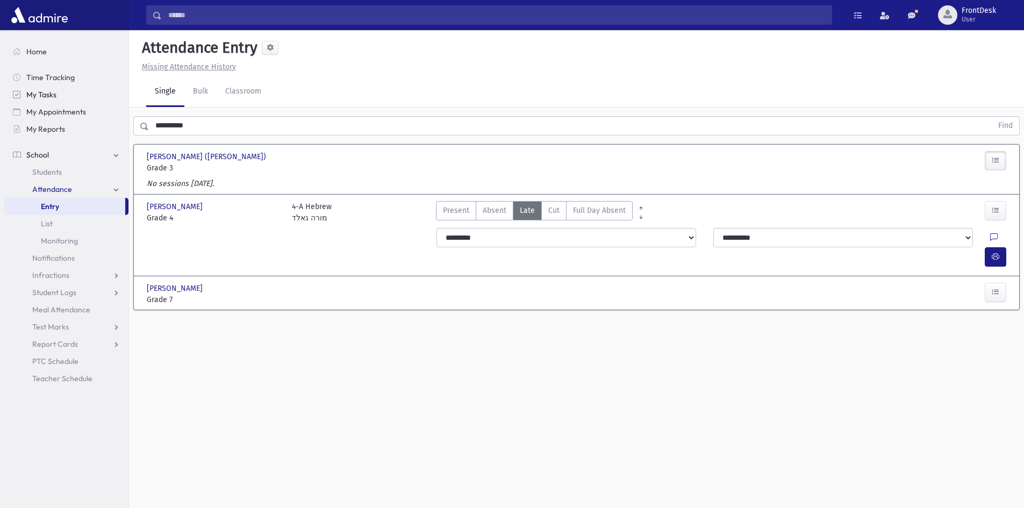
drag, startPoint x: 102, startPoint y: 103, endPoint x: 56, endPoint y: 99, distance: 45.3
click at [56, 99] on div "Search Results Students" at bounding box center [512, 266] width 1024 height 532
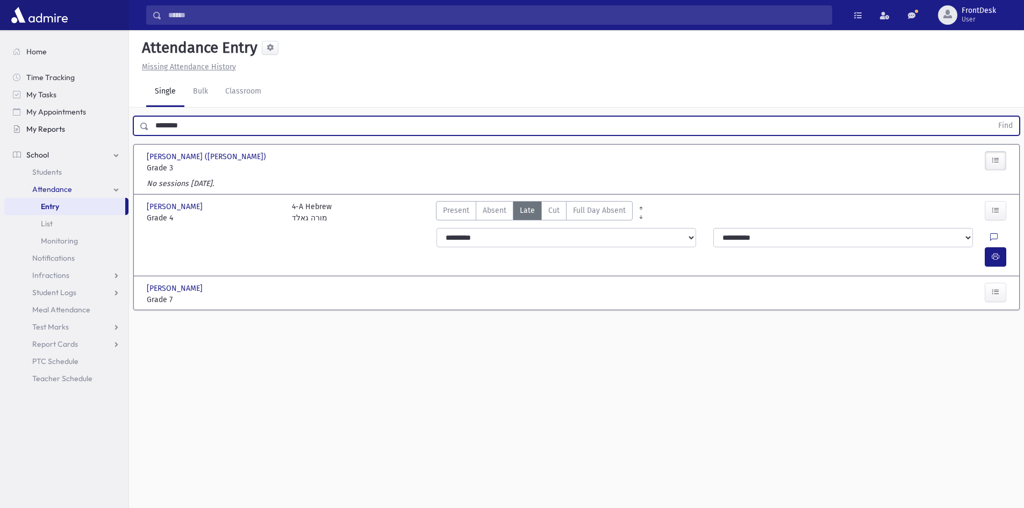
type input "********"
click at [992, 117] on button "Find" at bounding box center [1005, 126] width 27 height 18
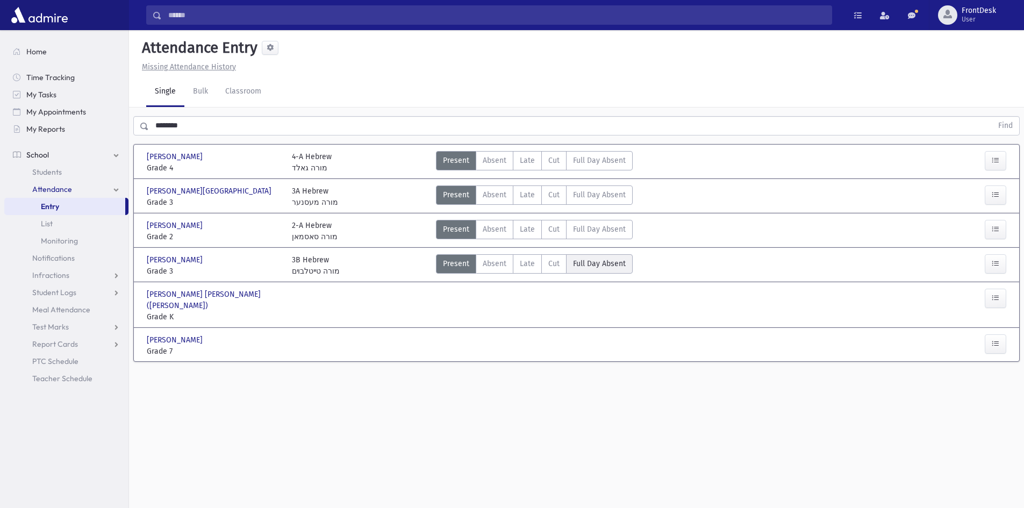
click at [603, 261] on span "Full Day Absent" at bounding box center [599, 263] width 53 height 11
